Goal: Information Seeking & Learning: Find specific page/section

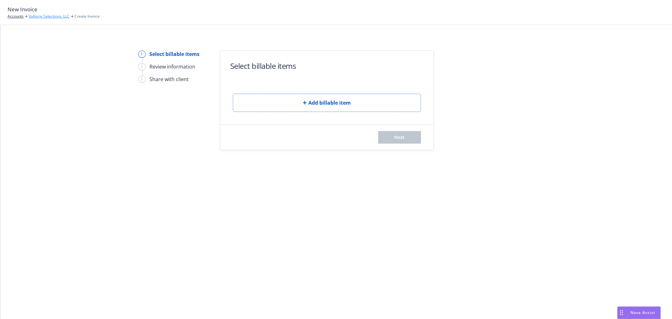
click at [54, 16] on link "Valkyrie Selections, LLC" at bounding box center [49, 17] width 41 height 6
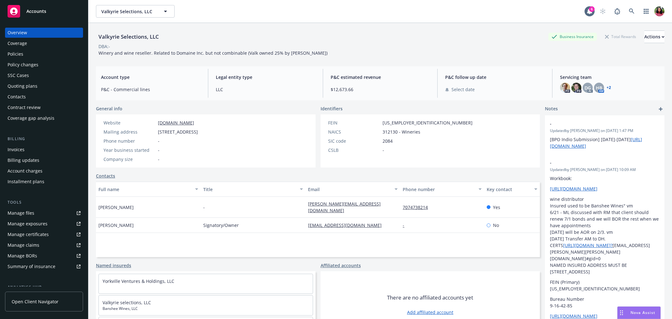
click at [31, 147] on div "Invoices" at bounding box center [44, 150] width 73 height 10
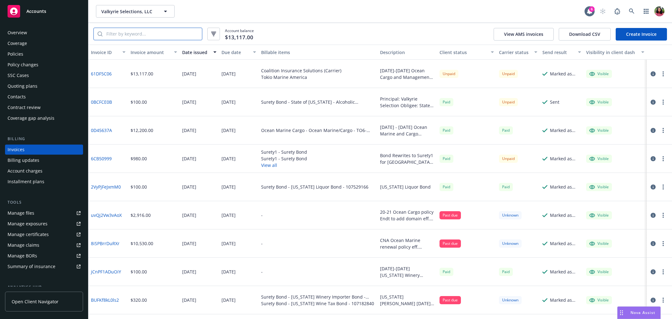
click at [140, 35] on input "search" at bounding box center [152, 34] width 99 height 12
paste input "6348383-01"
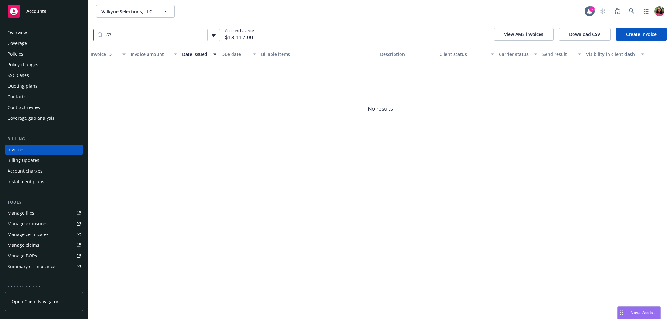
type input "6"
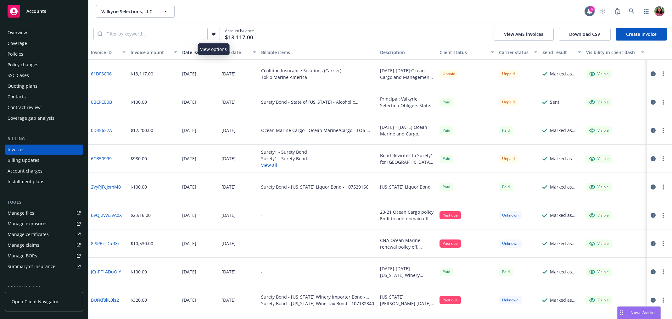
click at [216, 33] on button "button" at bounding box center [213, 34] width 13 height 13
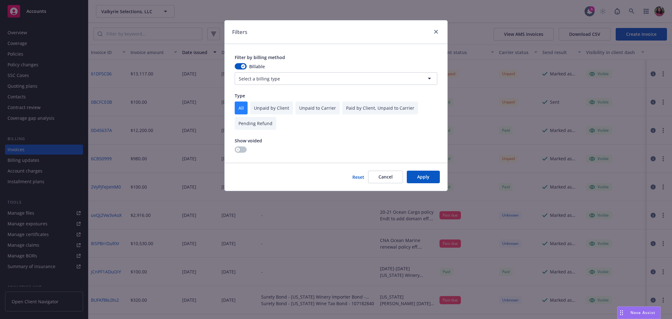
click at [261, 81] on html "Accounts Overview Coverage Policies Policy changes SSC Cases Quoting plans Cont…" at bounding box center [336, 159] width 672 height 319
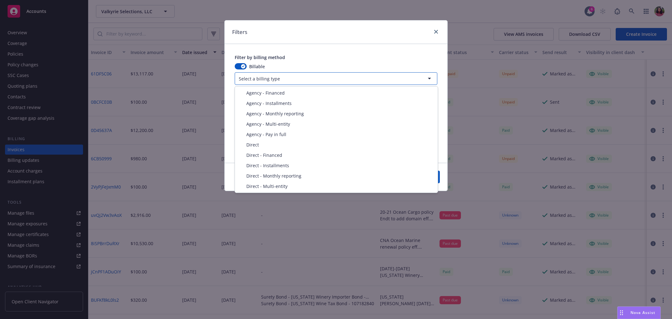
click at [308, 62] on html "Accounts Overview Coverage Policies Policy changes SSC Cases Quoting plans Cont…" at bounding box center [336, 159] width 672 height 319
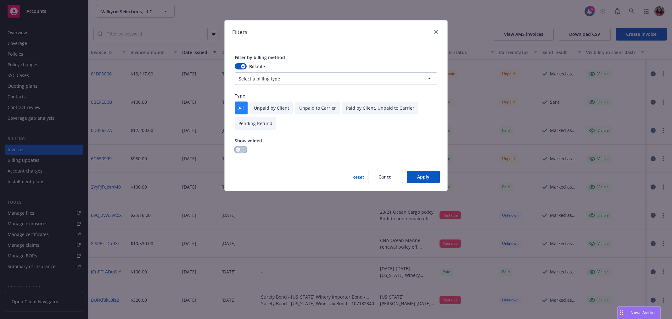
click at [245, 148] on button "button" at bounding box center [241, 150] width 12 height 6
click at [427, 176] on button "Apply" at bounding box center [423, 177] width 33 height 13
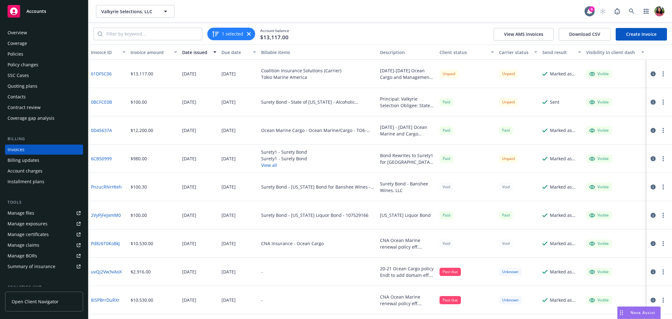
click at [268, 167] on button "View all" at bounding box center [284, 165] width 46 height 7
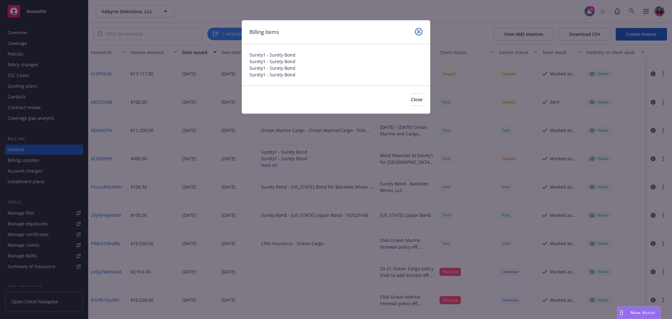
click at [418, 30] on icon "close" at bounding box center [419, 32] width 4 height 4
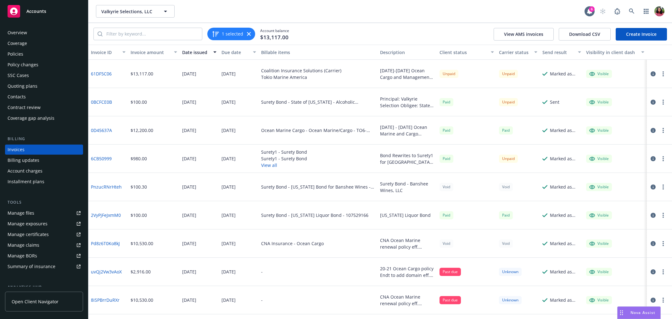
click at [34, 52] on div "Policies" at bounding box center [44, 54] width 73 height 10
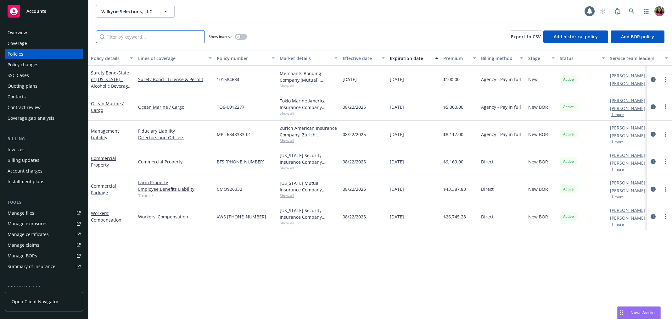
click at [183, 36] on input "Filter by keyword..." at bounding box center [150, 37] width 109 height 13
paste input "6348383-01"
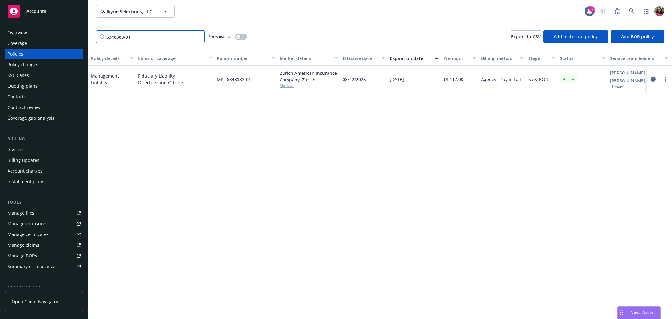
type input "6348383-01"
click at [655, 79] on icon "circleInformation" at bounding box center [653, 79] width 5 height 5
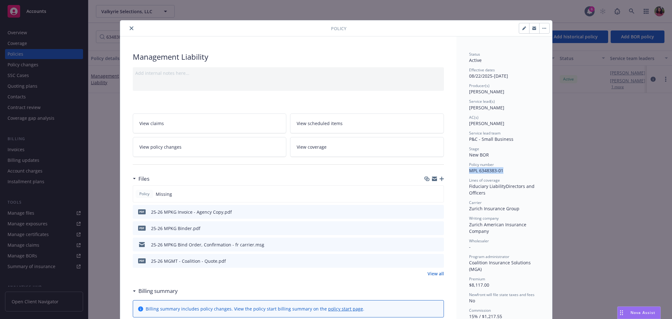
drag, startPoint x: 466, startPoint y: 170, endPoint x: 503, endPoint y: 170, distance: 37.1
click at [503, 170] on div "Policy number MPL 6348383-01" at bounding box center [504, 168] width 70 height 12
copy span "MPL 6348383-01"
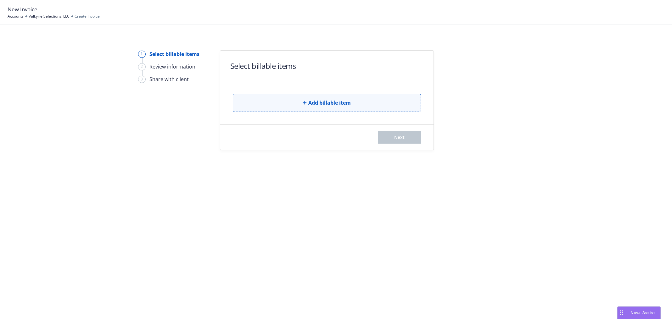
click at [277, 98] on button "Add billable item" at bounding box center [327, 103] width 188 height 18
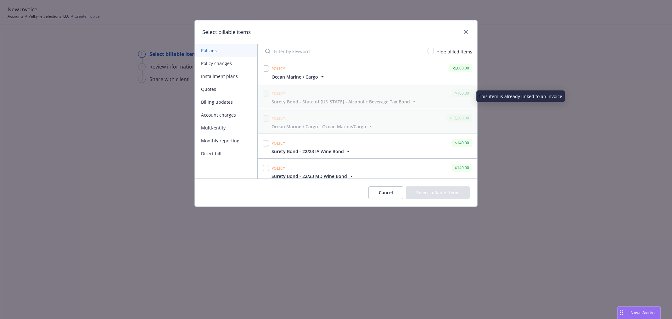
click at [278, 50] on input "Filter by keyword" at bounding box center [342, 51] width 162 height 13
paste input "6348383-01"
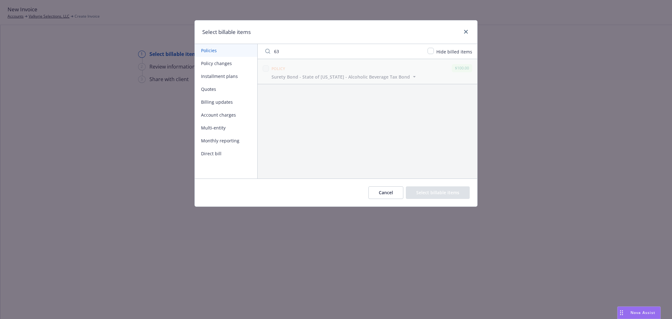
type input "6"
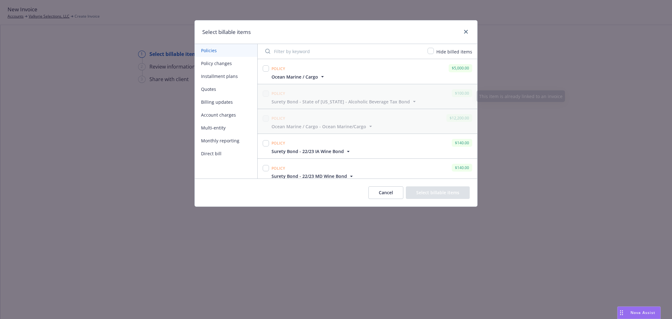
click at [323, 48] on input "Filter by keyword" at bounding box center [342, 51] width 162 height 13
paste input "MPL 6348383-01"
type input "MPL 6348383-01"
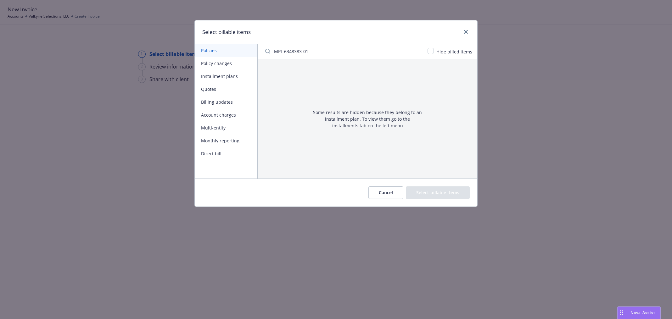
click at [419, 50] on input "MPL 6348383-01" at bounding box center [342, 51] width 162 height 13
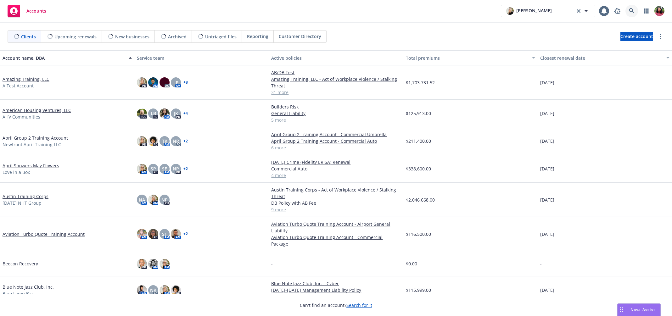
click at [633, 9] on icon at bounding box center [632, 11] width 6 height 6
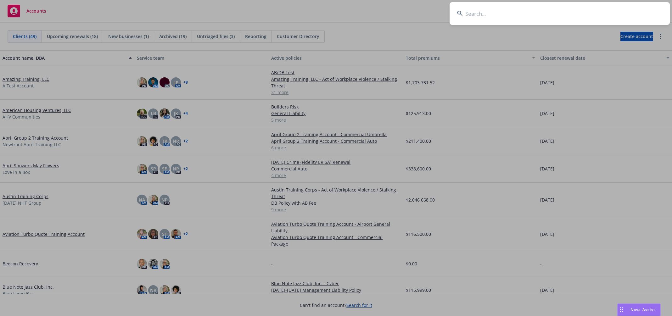
click at [607, 13] on input at bounding box center [560, 13] width 220 height 23
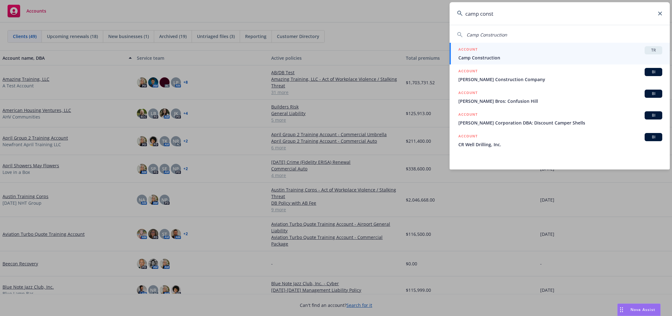
type input "camp constr"
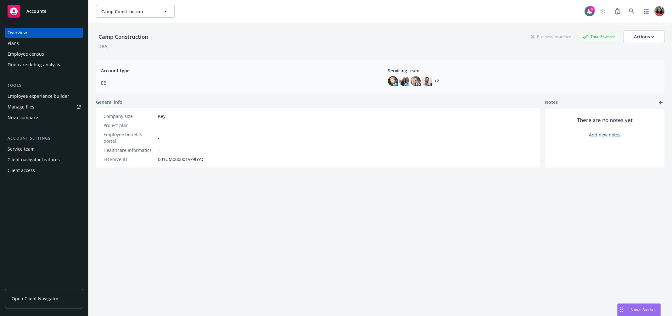
click at [46, 53] on div "Employee census" at bounding box center [44, 54] width 73 height 10
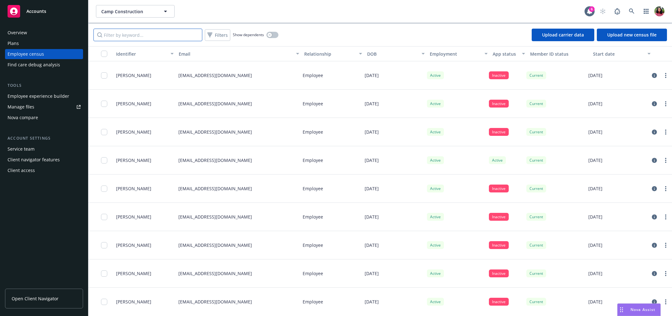
click at [133, 39] on input "Filter by keyword..." at bounding box center [147, 35] width 109 height 13
paste input "AAvila@campfs.com"
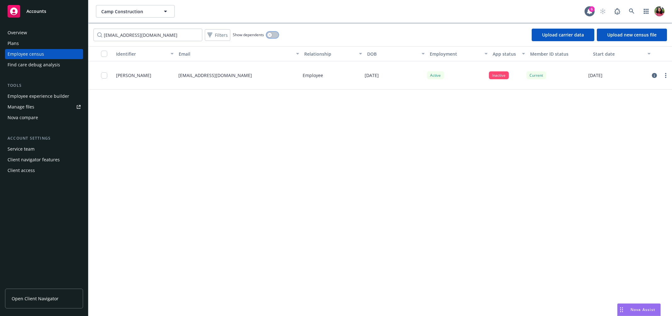
click at [270, 35] on icon "button" at bounding box center [269, 35] width 3 height 3
click at [652, 75] on icon "circleInformation" at bounding box center [654, 75] width 5 height 5
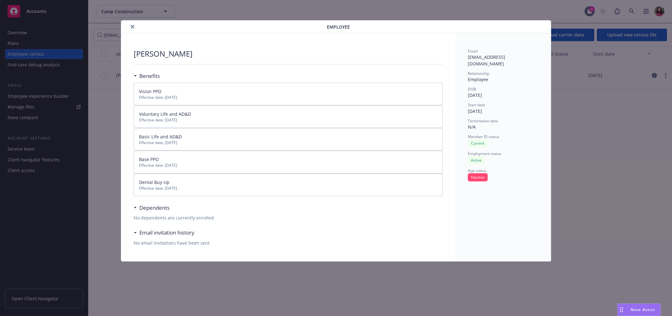
click at [133, 26] on icon "close" at bounding box center [133, 27] width 4 height 4
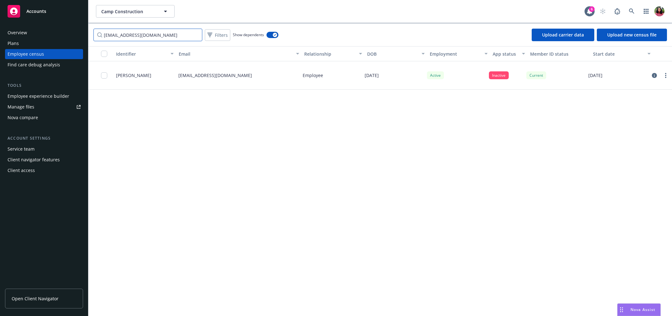
click at [162, 34] on input "AAvila@campfs.com" at bounding box center [147, 35] width 109 height 13
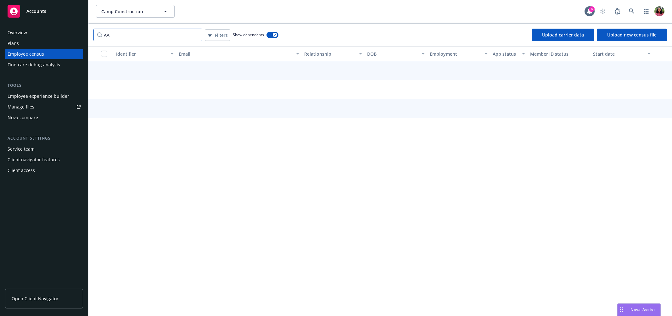
type input "A"
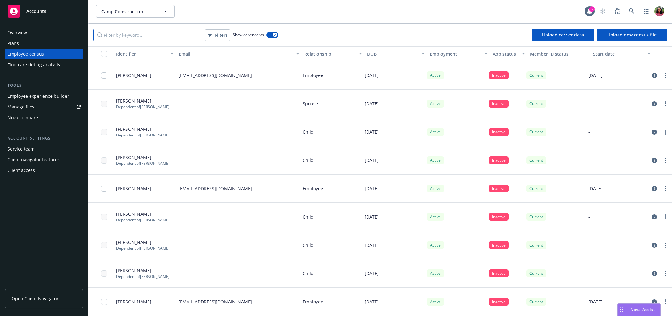
paste input "ADelvillar@campfs.com"
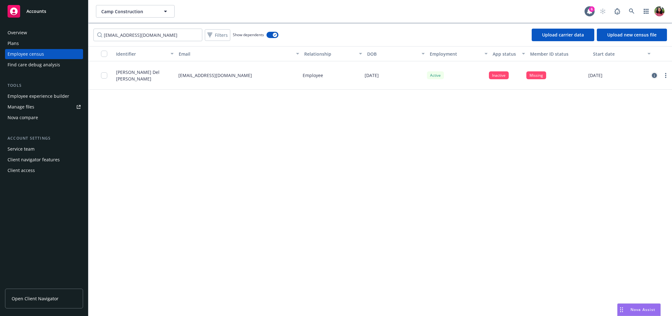
click at [654, 75] on icon "circleInformation" at bounding box center [654, 75] width 5 height 5
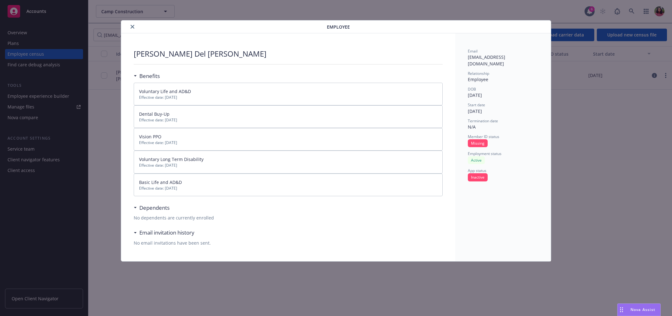
click at [133, 26] on icon "close" at bounding box center [133, 27] width 4 height 4
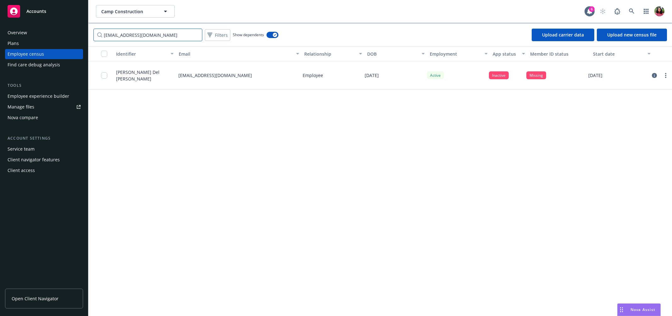
click at [170, 35] on input "ADelvillar@campfs.com" at bounding box center [147, 35] width 109 height 13
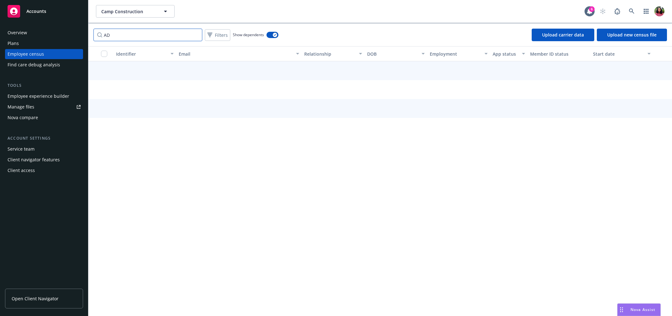
type input "A"
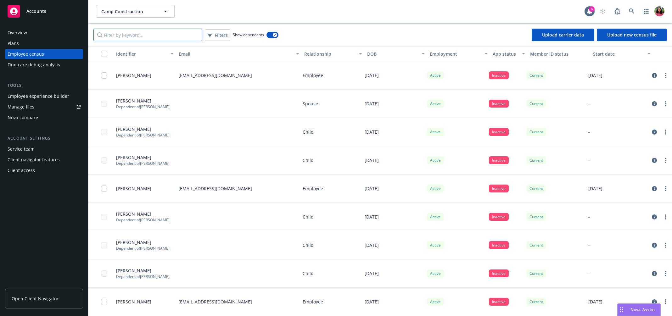
paste input "ADiambrose@campfs.com"
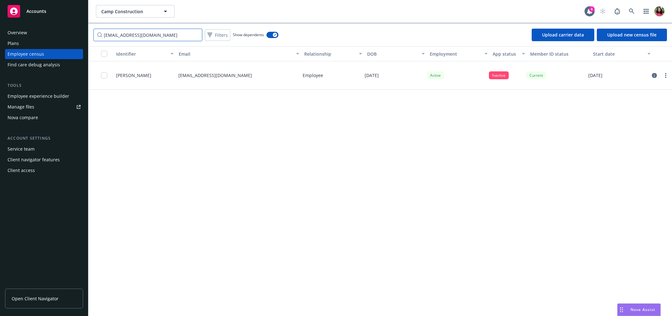
type input "ADiambrose@campfs.com"
click at [653, 74] on icon "circleInformation" at bounding box center [654, 75] width 5 height 5
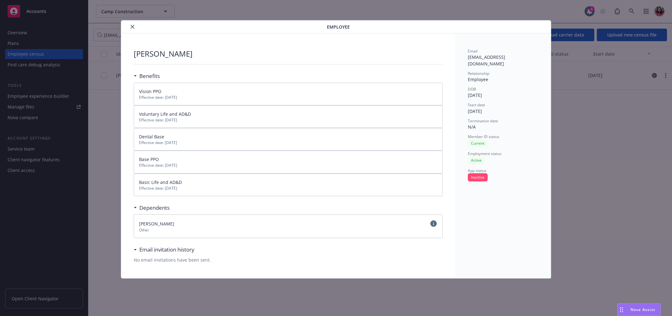
click at [432, 227] on icon "circleInformation" at bounding box center [433, 224] width 6 height 6
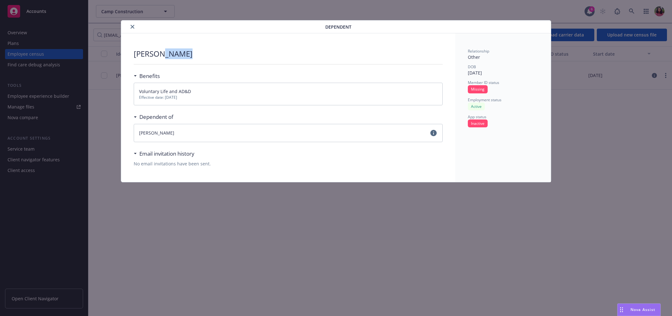
drag, startPoint x: 161, startPoint y: 54, endPoint x: 188, endPoint y: 54, distance: 26.7
click at [188, 54] on div "Sharon Pierce" at bounding box center [288, 53] width 309 height 11
copy p "Pierce"
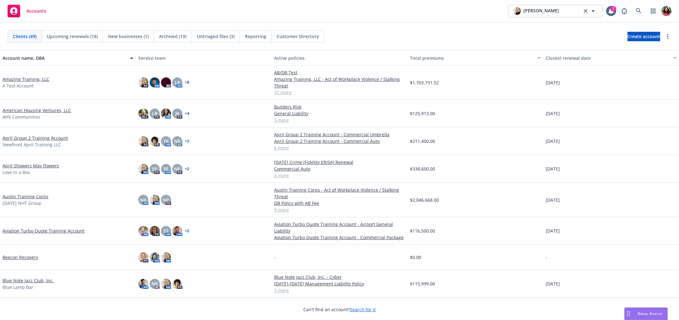
click at [40, 80] on link "Amazing Training, LLC" at bounding box center [26, 79] width 47 height 7
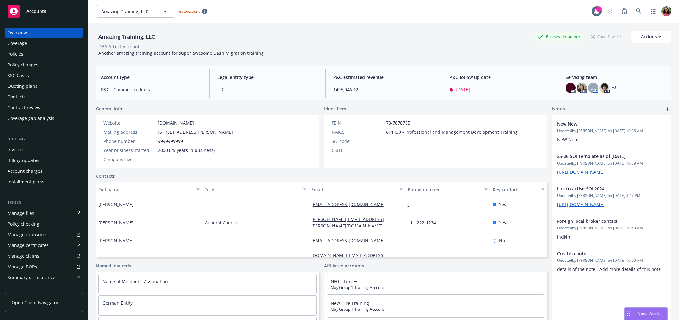
click at [37, 219] on div "Policy checking" at bounding box center [24, 224] width 32 height 10
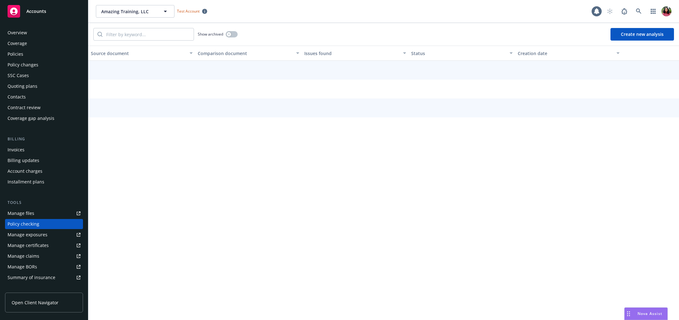
scroll to position [54, 0]
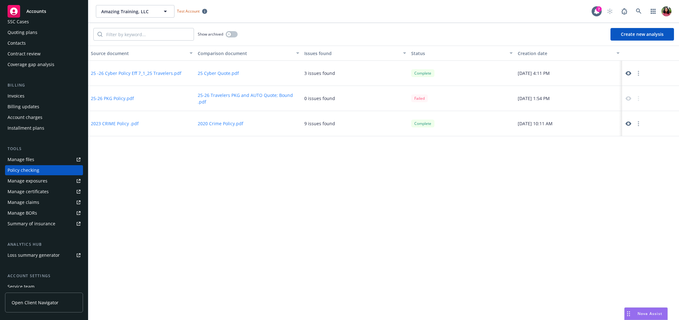
click at [158, 73] on button "25 -26 Cyber Policy Eff 7_1_25 Travelers.pdf" at bounding box center [136, 73] width 91 height 7
click at [631, 73] on icon at bounding box center [629, 73] width 6 height 4
click at [638, 8] on icon at bounding box center [638, 10] width 5 height 5
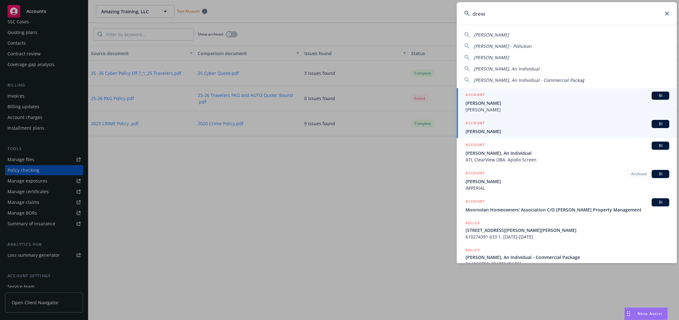
type input "drew"
click at [592, 123] on div "ACCOUNT BI" at bounding box center [568, 124] width 204 height 8
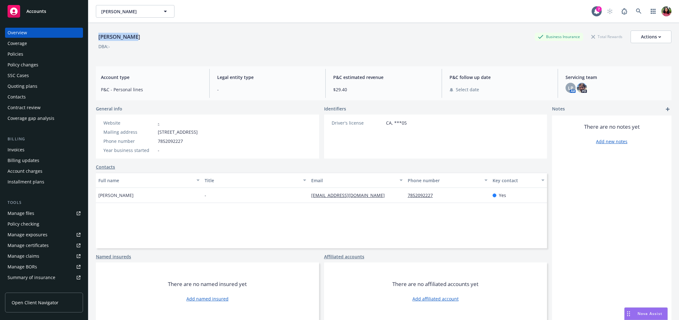
drag, startPoint x: 100, startPoint y: 36, endPoint x: 135, endPoint y: 36, distance: 35.2
click at [135, 36] on div "Drew Elliott Business Insurance Total Rewards Actions" at bounding box center [384, 37] width 576 height 13
copy div "Drew Elliott"
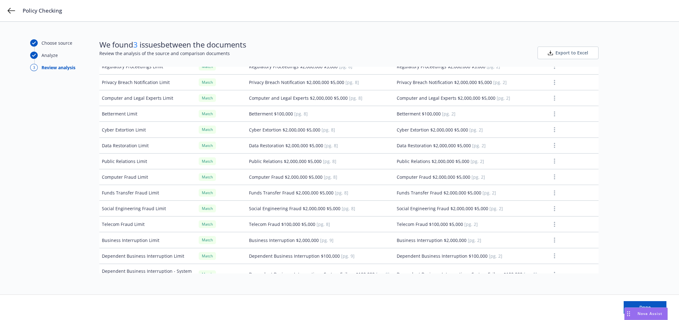
scroll to position [33, 0]
